Goal: Navigation & Orientation: Find specific page/section

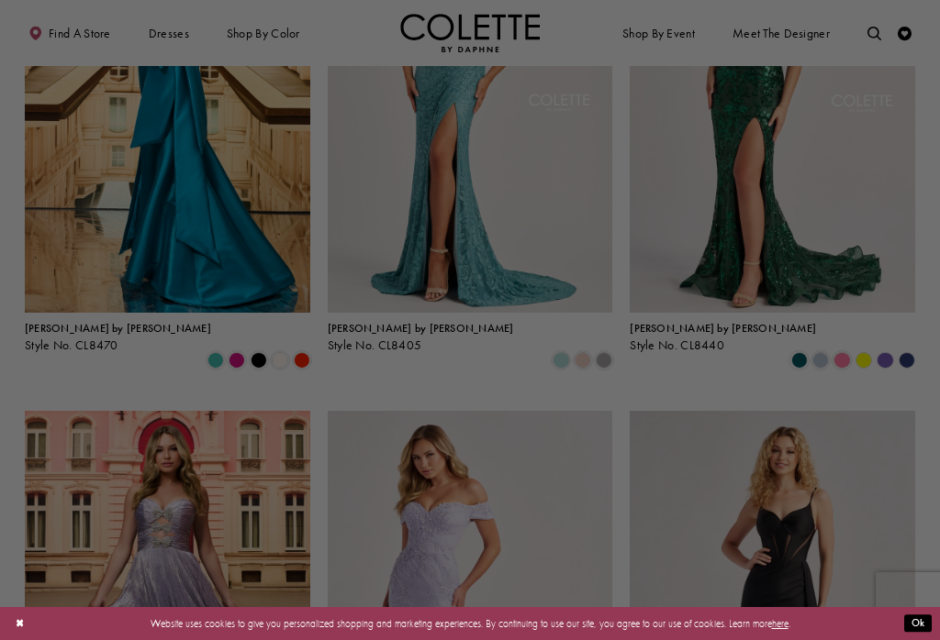
scroll to position [524, 0]
click at [890, 528] on div at bounding box center [474, 323] width 949 height 647
click at [781, 552] on div at bounding box center [474, 323] width 949 height 647
click at [891, 458] on div at bounding box center [474, 323] width 949 height 647
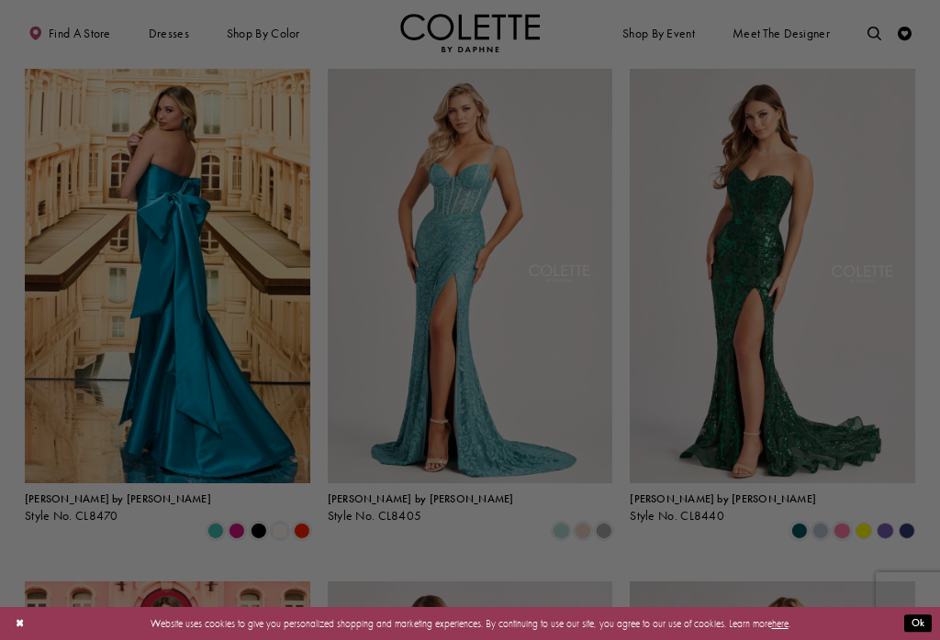
scroll to position [353, 0]
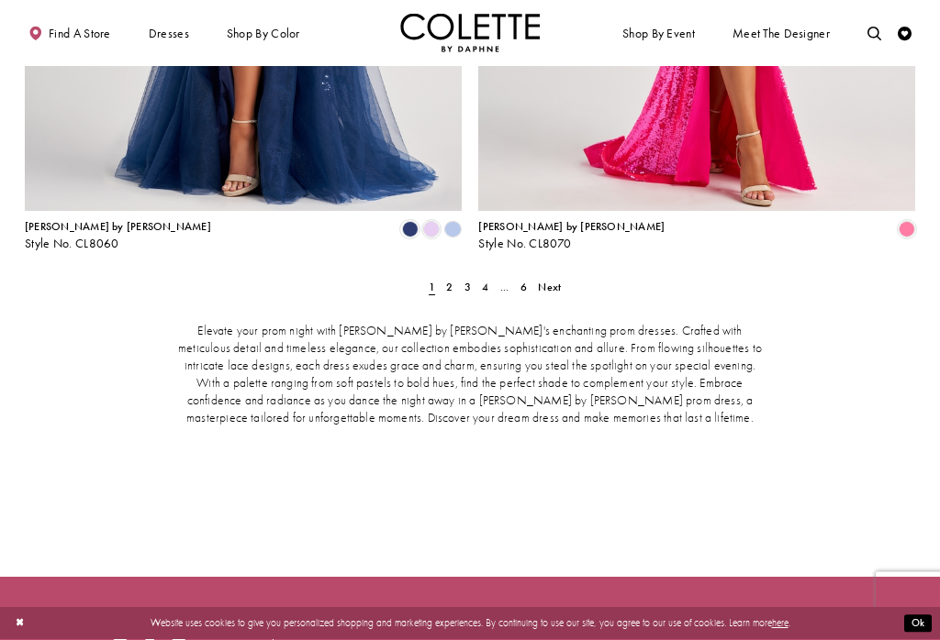
scroll to position [2890, 0]
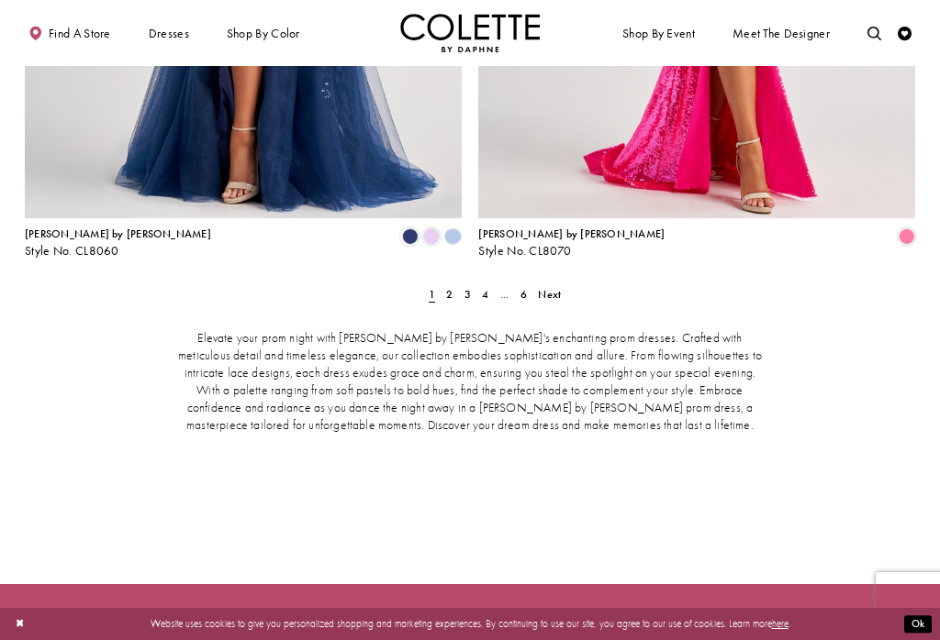
click at [452, 287] on span "2" at bounding box center [449, 294] width 6 height 15
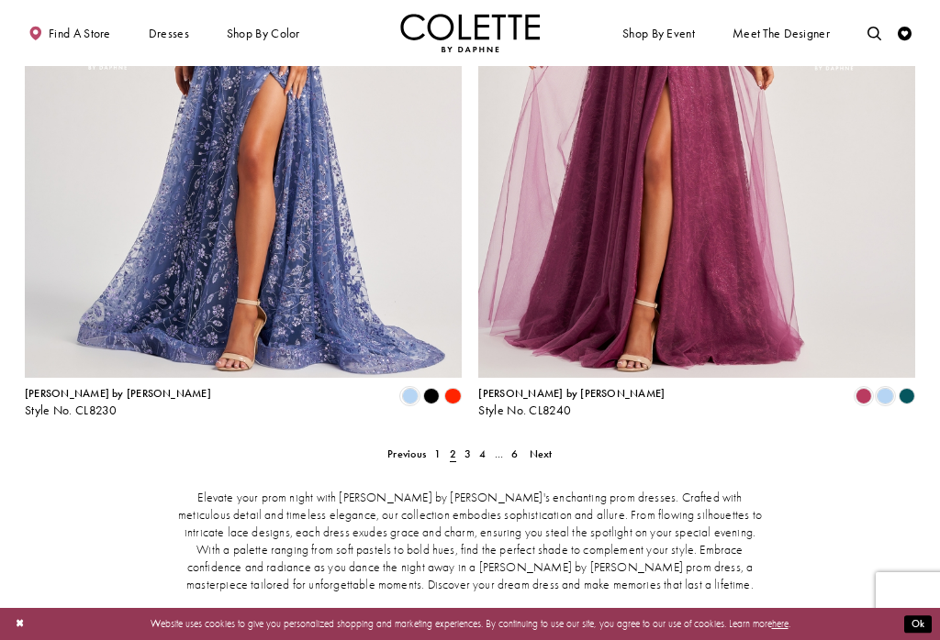
scroll to position [2732, 0]
click at [475, 443] on link "4" at bounding box center [482, 453] width 15 height 20
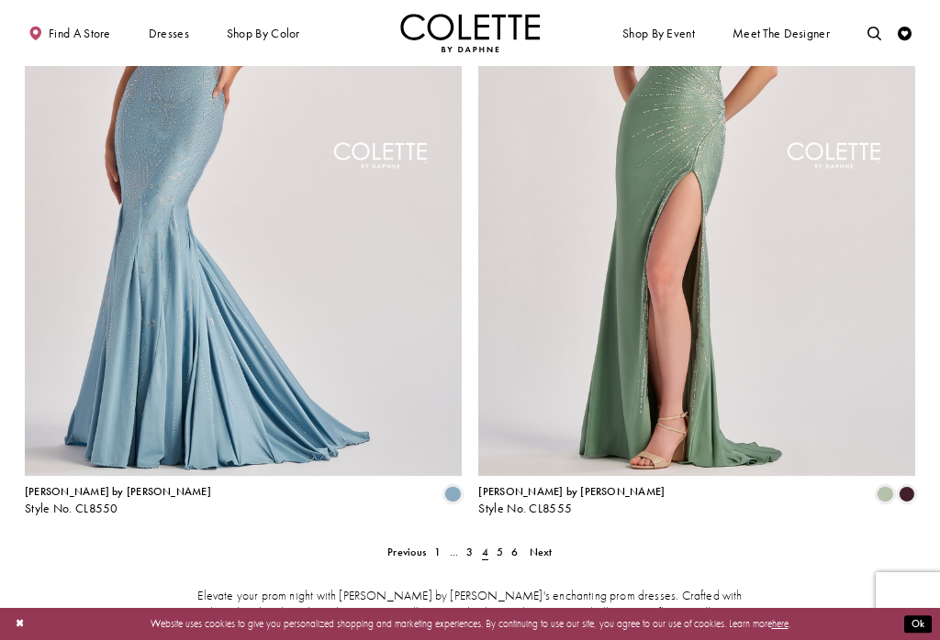
scroll to position [2632, 0]
click at [503, 545] on span "5" at bounding box center [499, 552] width 6 height 15
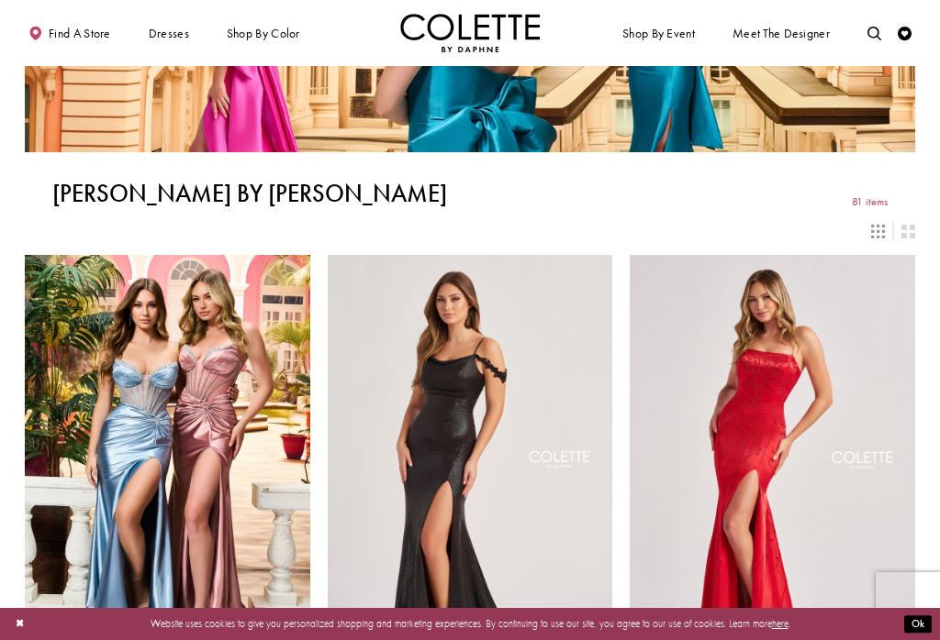
scroll to position [167, 0]
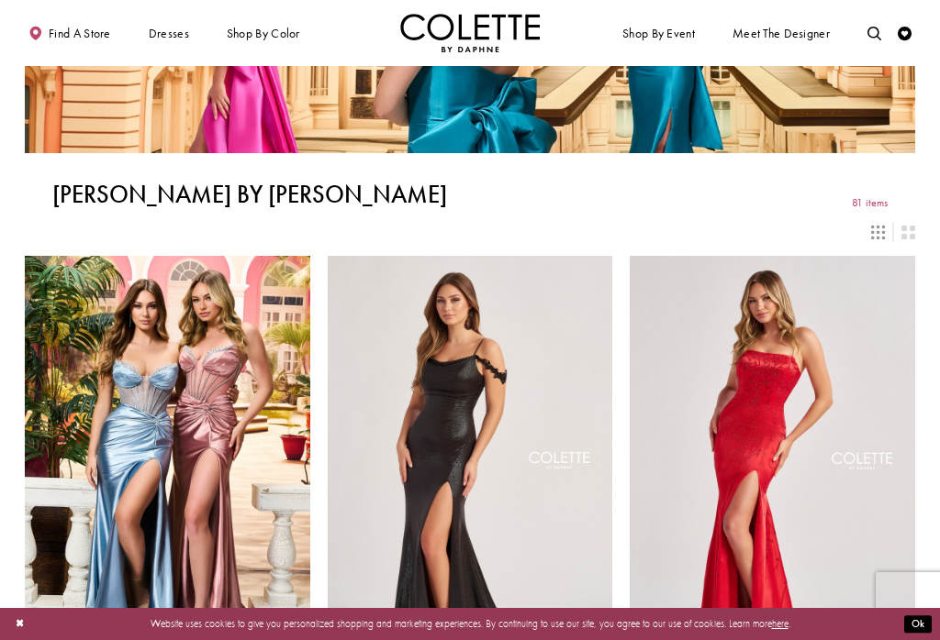
click at [78, 39] on span "Find a store" at bounding box center [80, 34] width 62 height 14
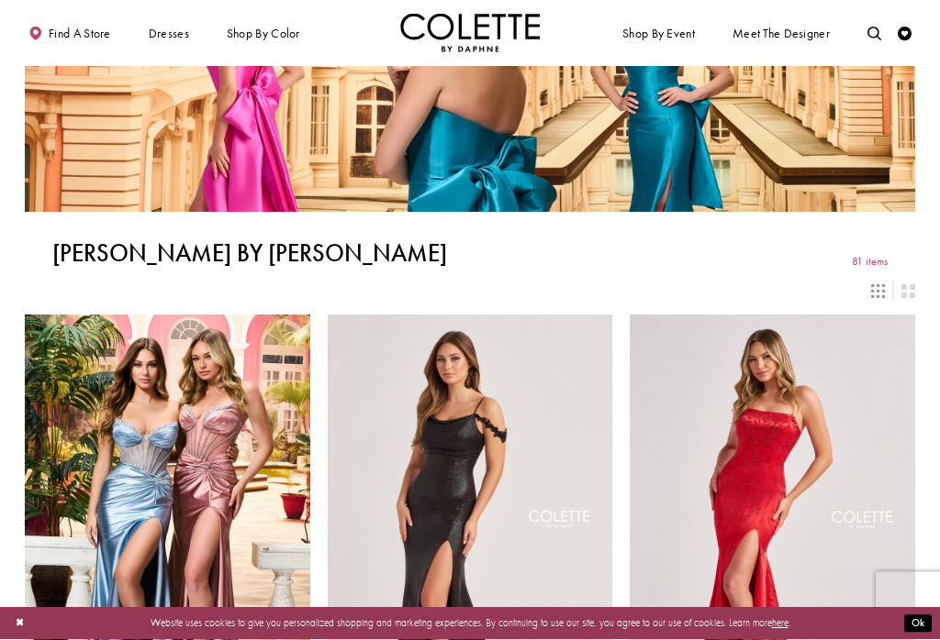
scroll to position [0, 0]
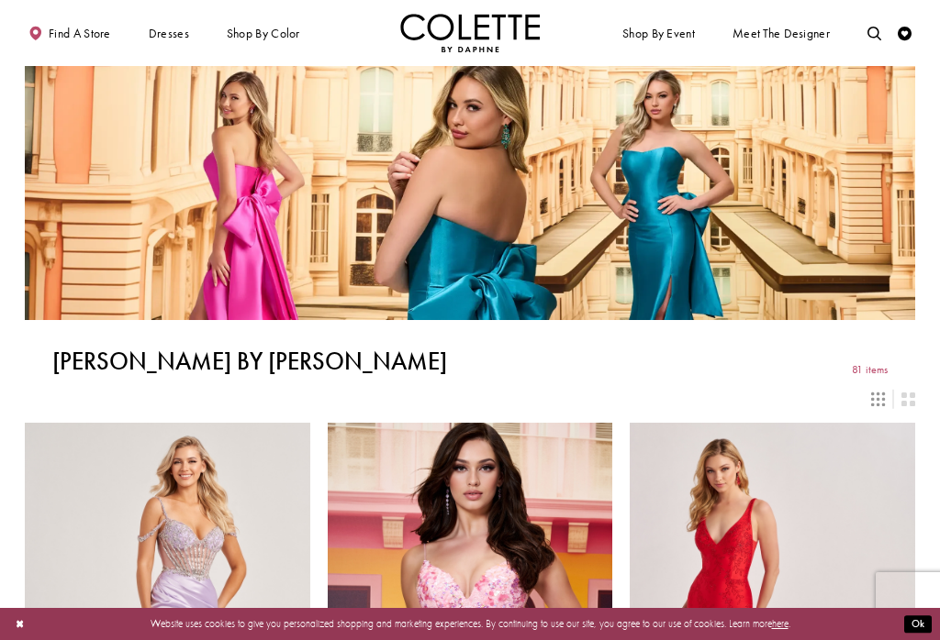
click at [785, 34] on span "Meet the designer" at bounding box center [780, 34] width 97 height 14
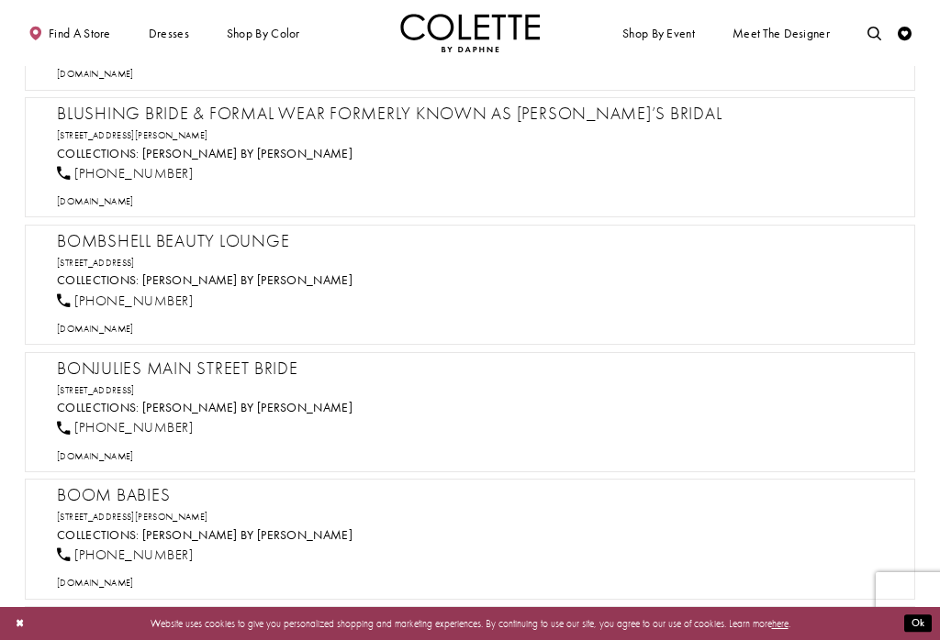
scroll to position [3609, 0]
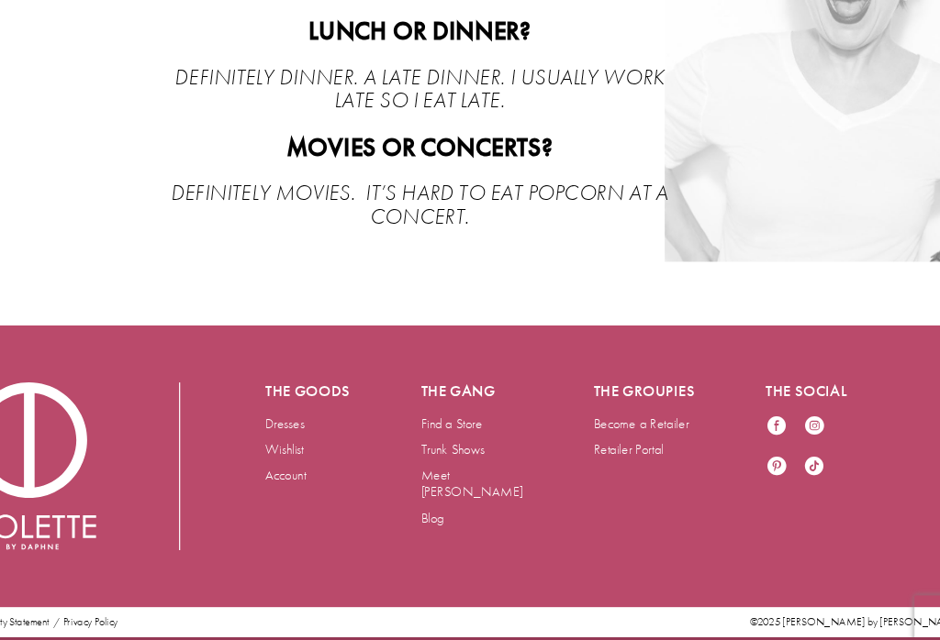
scroll to position [3002, 0]
